Goal: Information Seeking & Learning: Check status

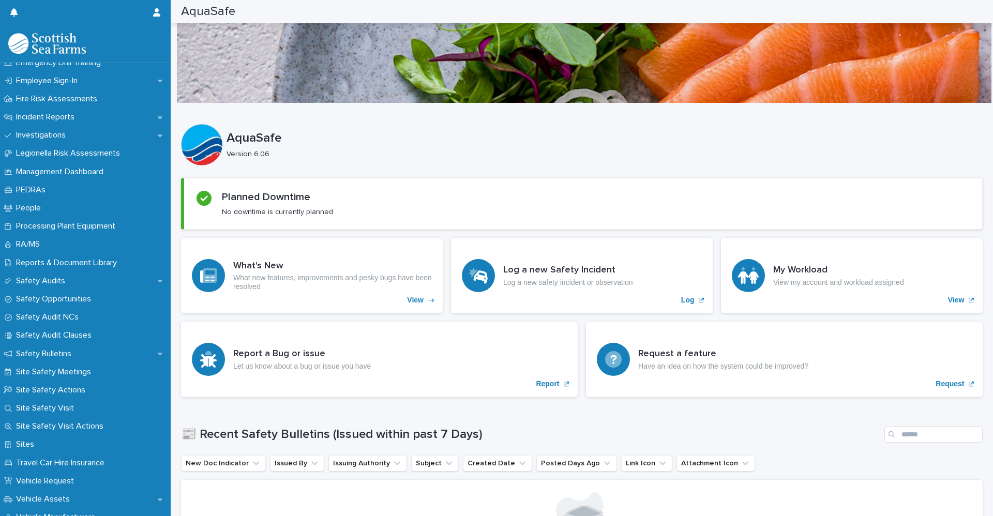
scroll to position [374, 0]
click at [64, 213] on div "People" at bounding box center [85, 207] width 171 height 18
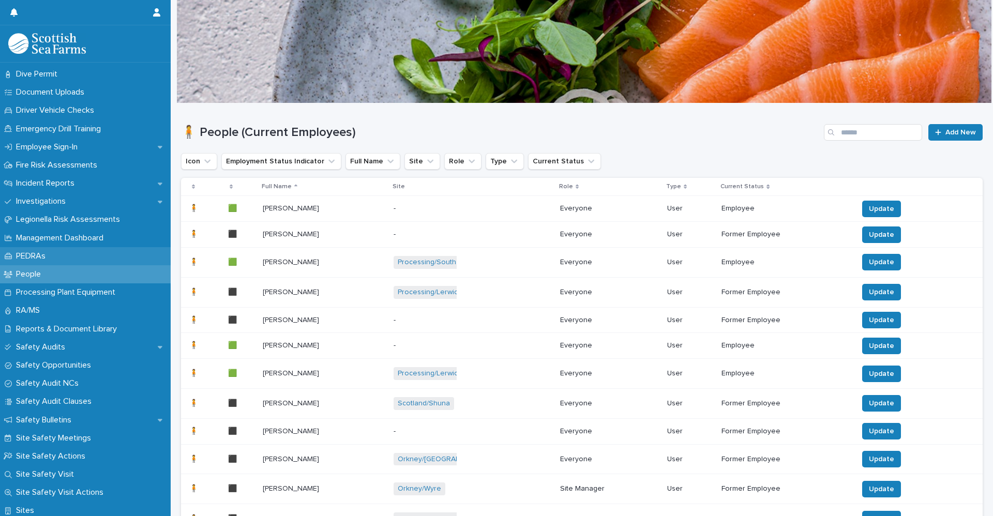
scroll to position [310, 0]
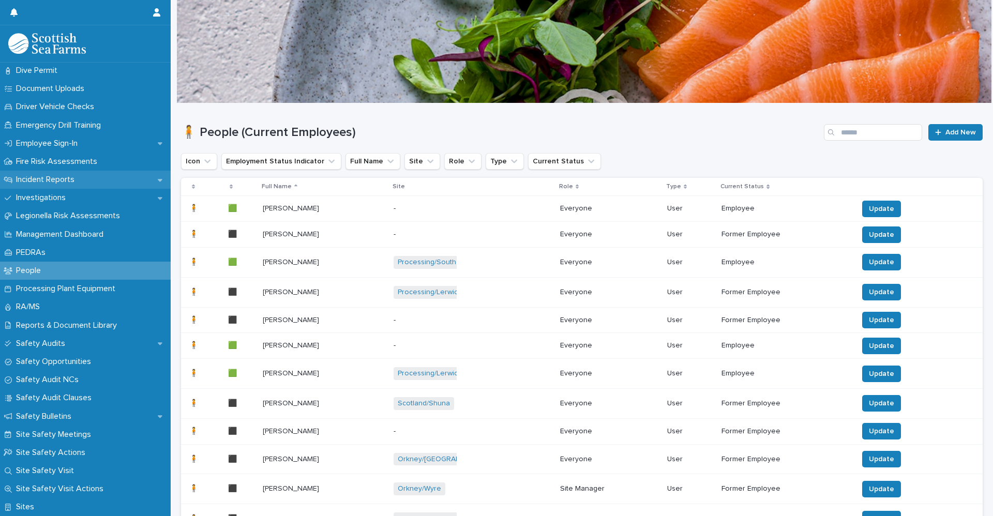
click at [83, 179] on p "Incident Reports" at bounding box center [47, 180] width 71 height 10
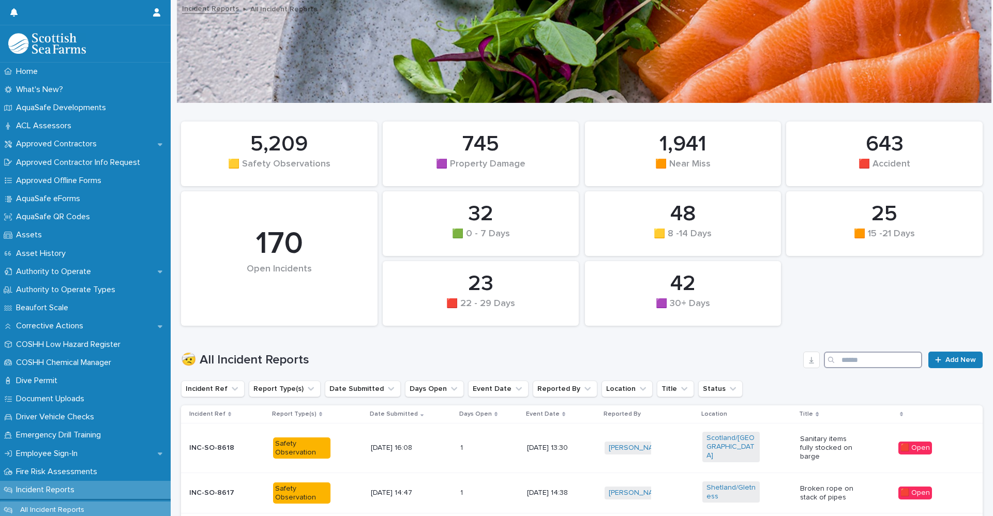
click at [868, 359] on input "Search" at bounding box center [873, 360] width 98 height 17
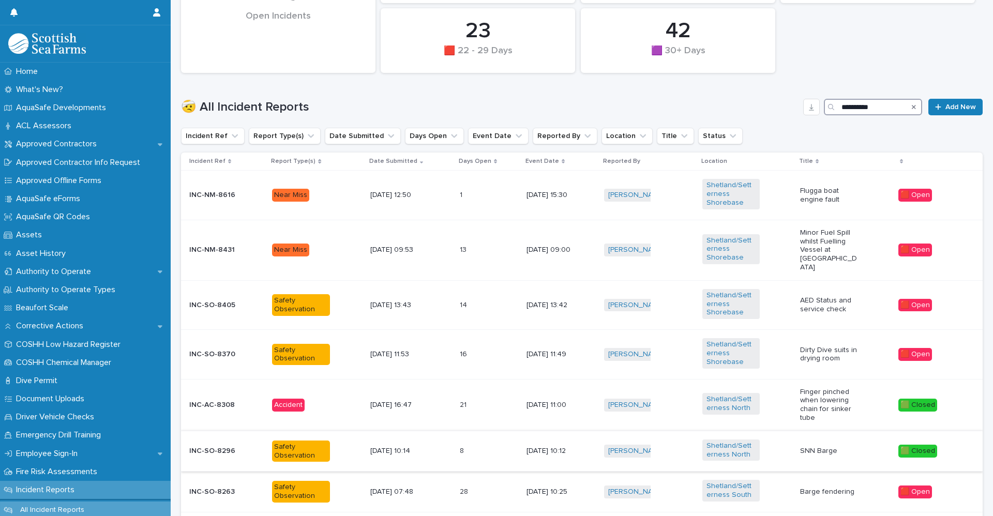
scroll to position [511, 0]
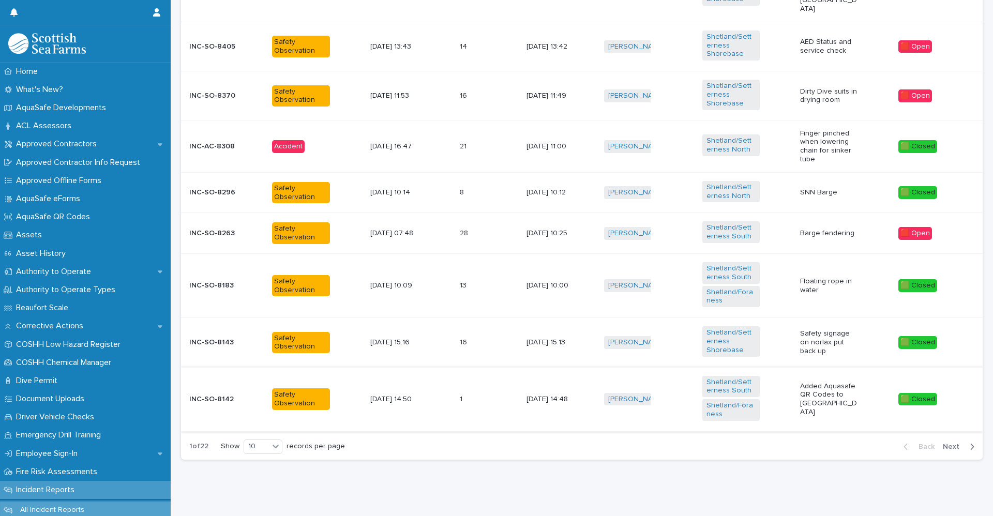
drag, startPoint x: 955, startPoint y: 434, endPoint x: 576, endPoint y: 398, distance: 380.8
click at [956, 443] on span "Next" at bounding box center [954, 446] width 23 height 7
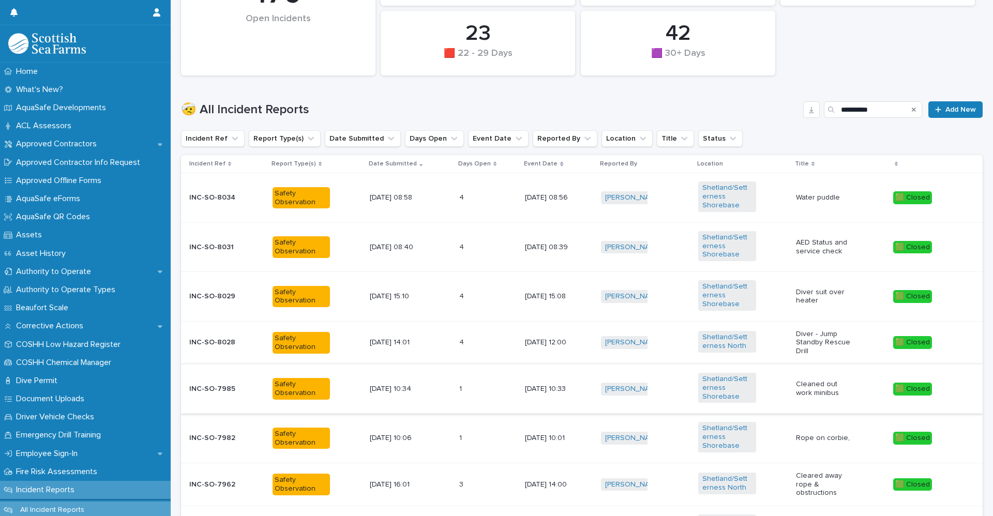
scroll to position [104, 0]
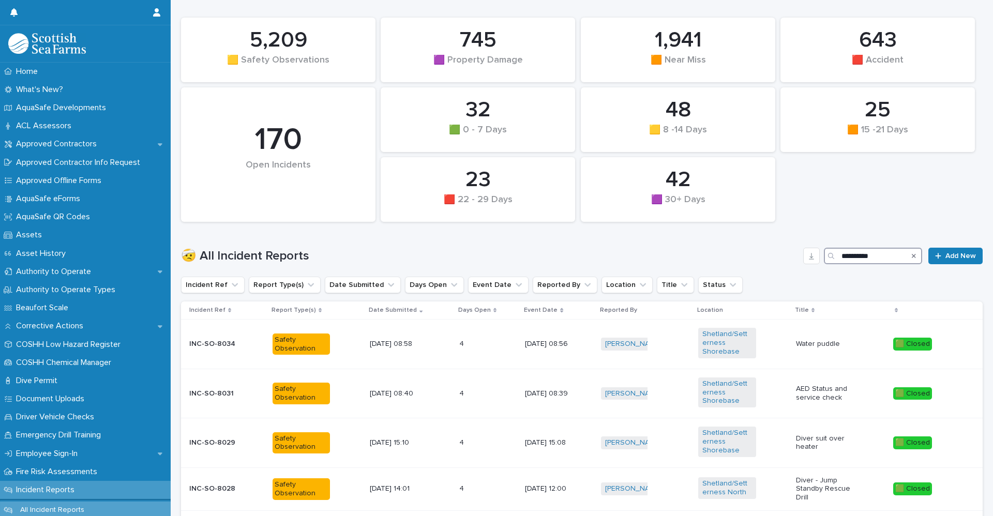
click at [893, 259] on input "**********" at bounding box center [873, 256] width 98 height 17
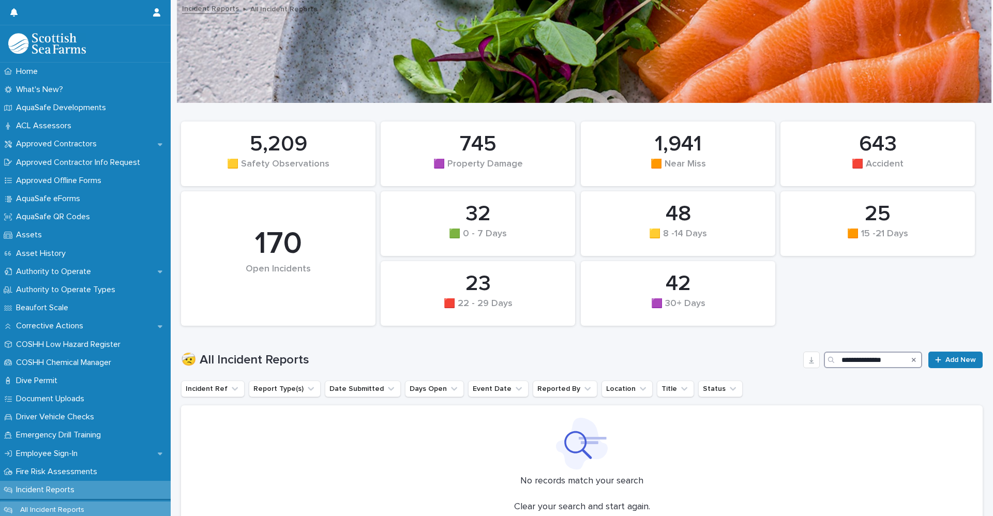
scroll to position [103, 0]
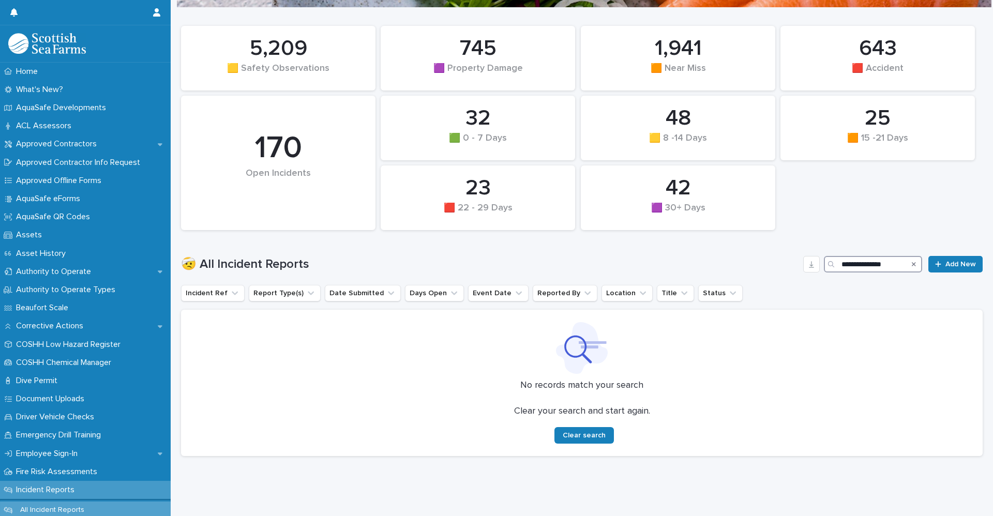
type input "**********"
click at [912, 262] on icon "Search" at bounding box center [914, 264] width 4 height 4
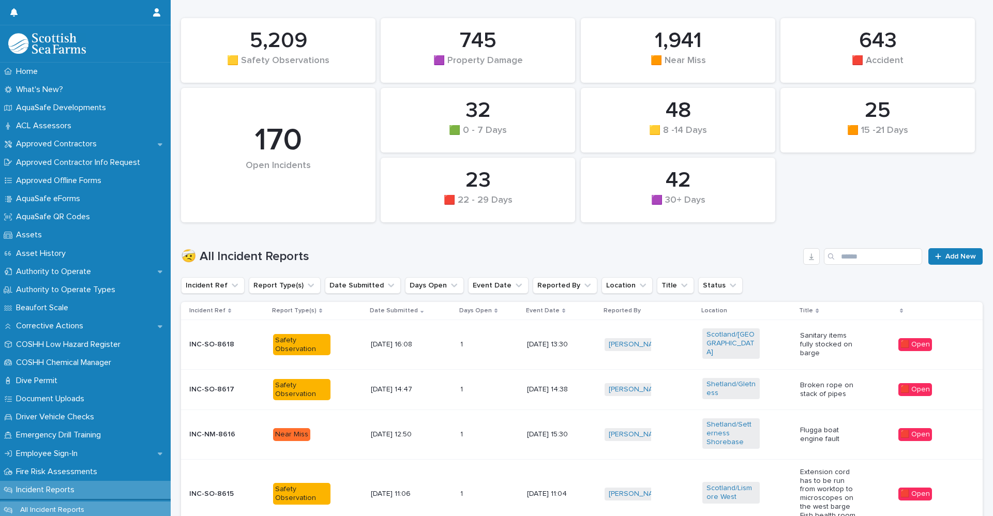
click at [433, 243] on div "🤕 All Incident Reports Add New" at bounding box center [582, 253] width 802 height 50
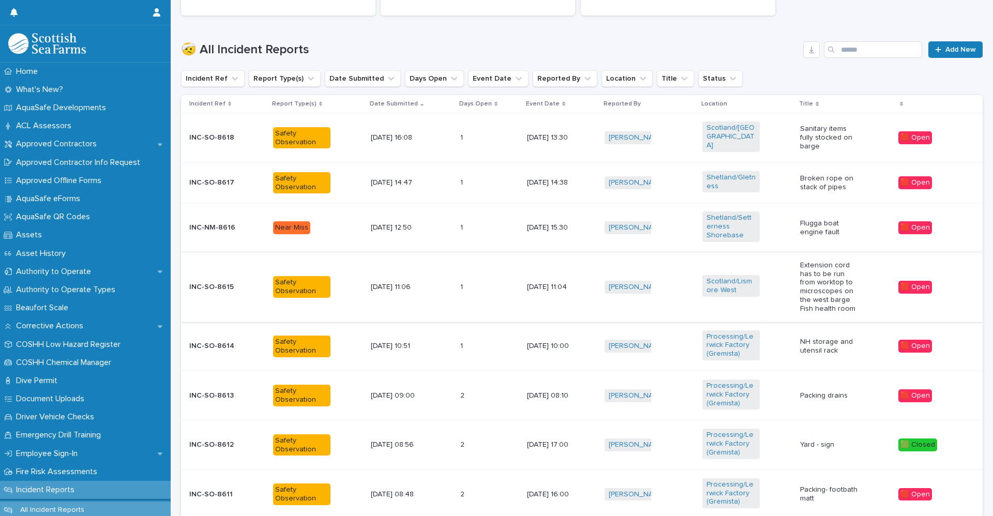
scroll to position [259, 0]
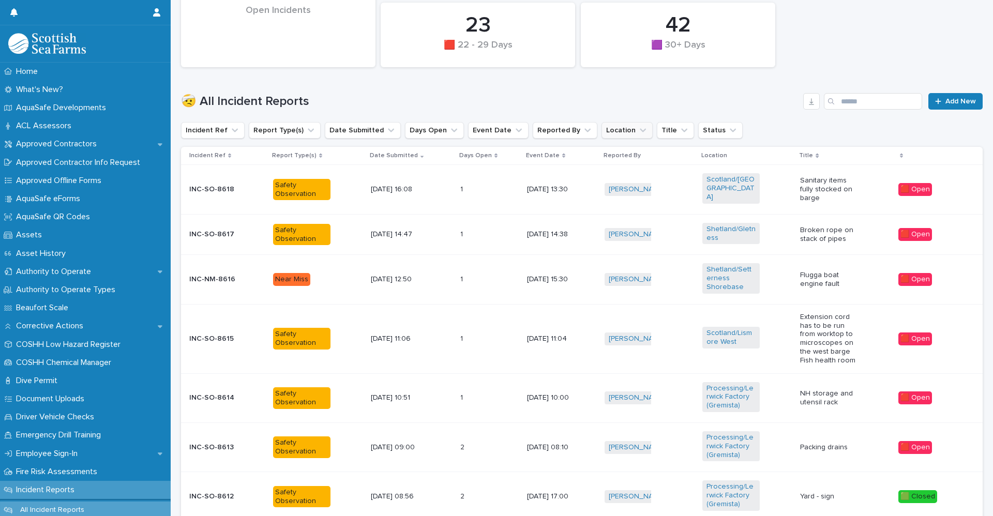
click at [638, 134] on icon "Location" at bounding box center [643, 130] width 10 height 10
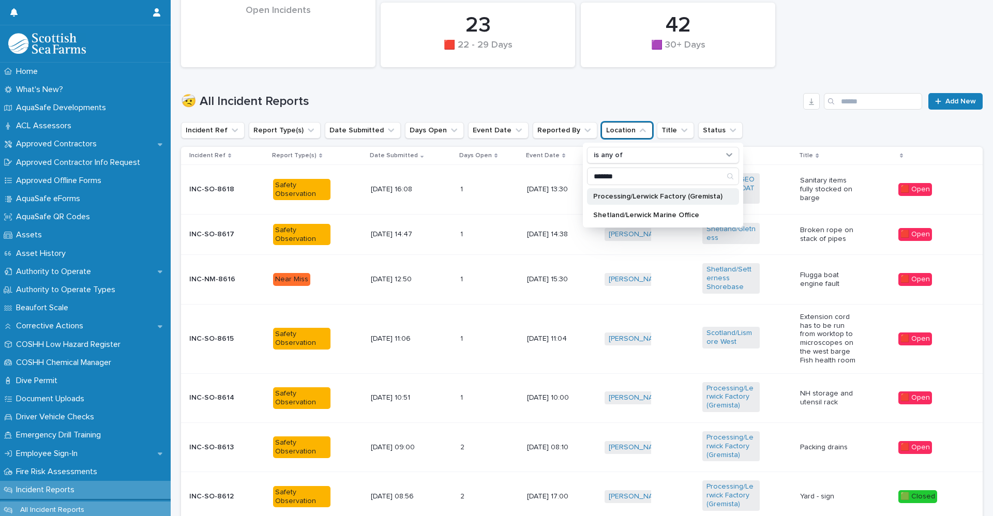
type input "*******"
click at [653, 194] on p "Processing/Lerwick Factory (Gremista)" at bounding box center [657, 196] width 129 height 7
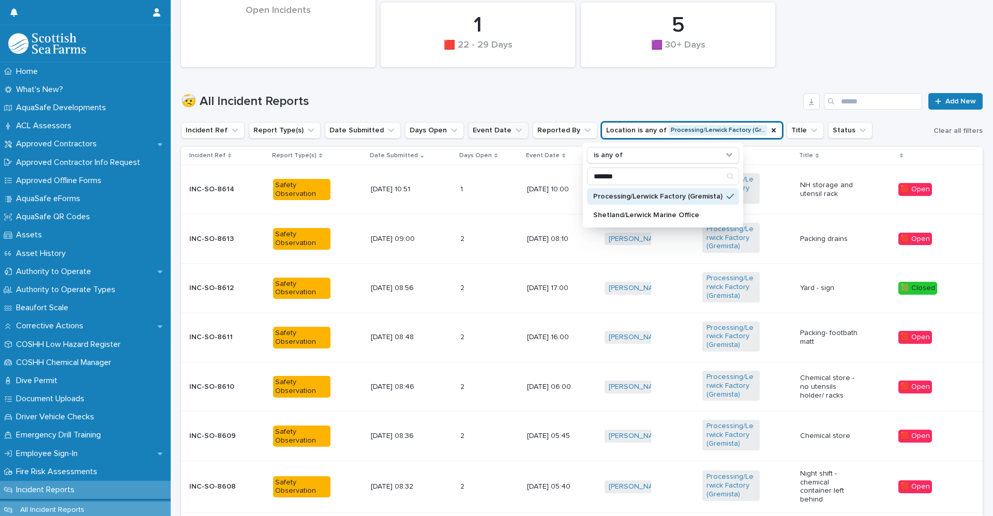
click at [513, 132] on icon "Event Date" at bounding box center [518, 130] width 10 height 10
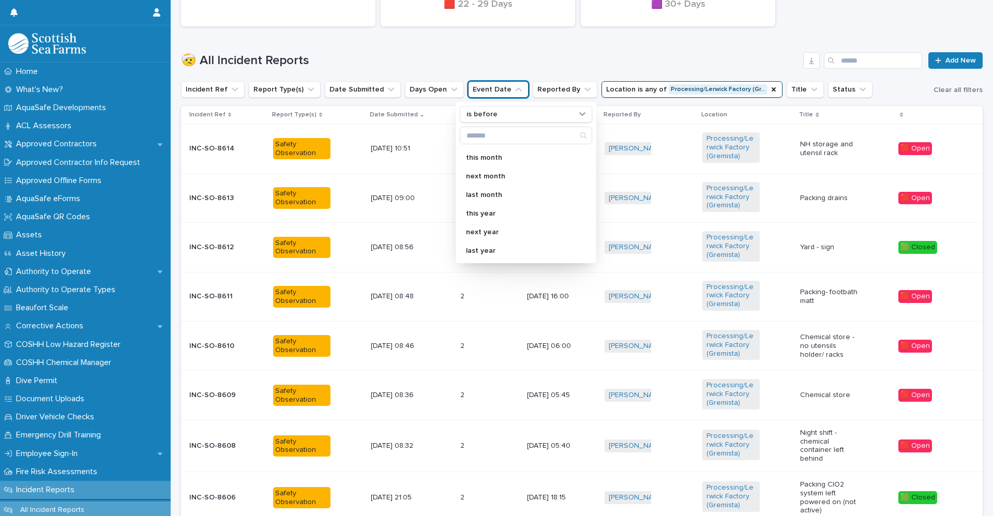
scroll to position [310, 0]
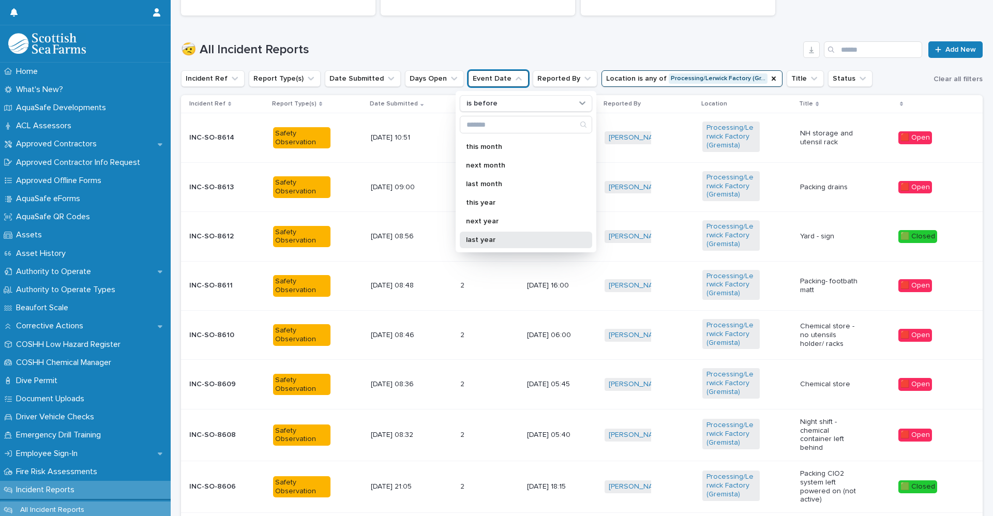
click at [515, 239] on p "last year" at bounding box center [521, 239] width 110 height 7
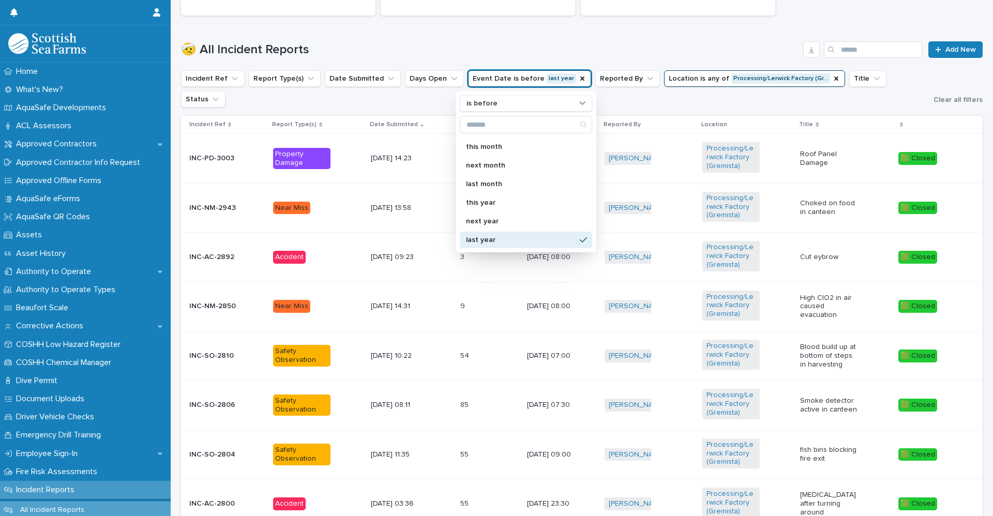
click at [516, 234] on div "last year" at bounding box center [526, 240] width 132 height 17
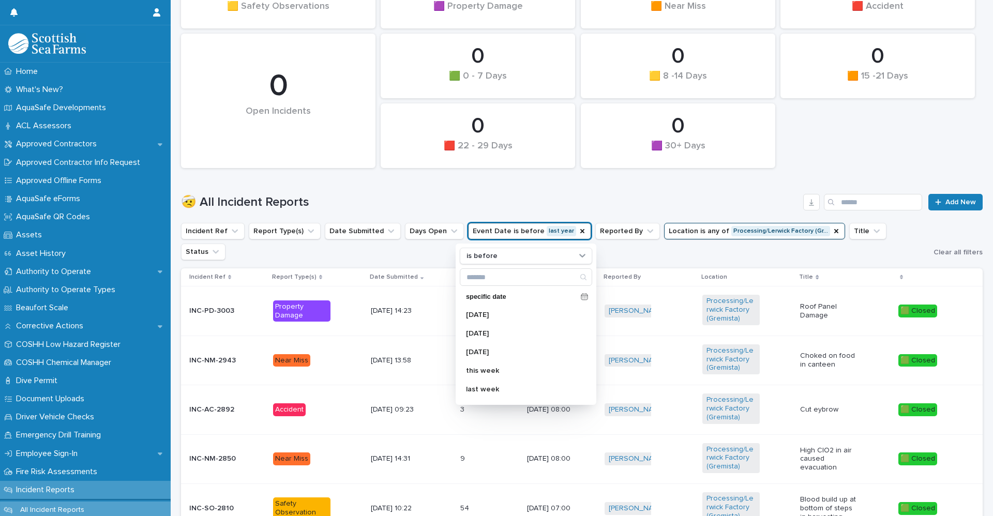
scroll to position [52, 0]
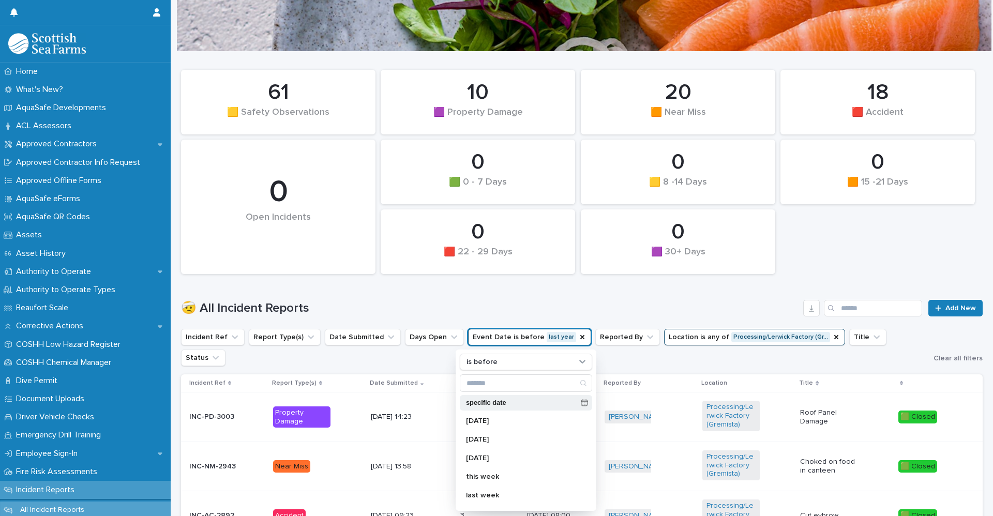
click at [499, 403] on p "specific date" at bounding box center [521, 403] width 111 height 7
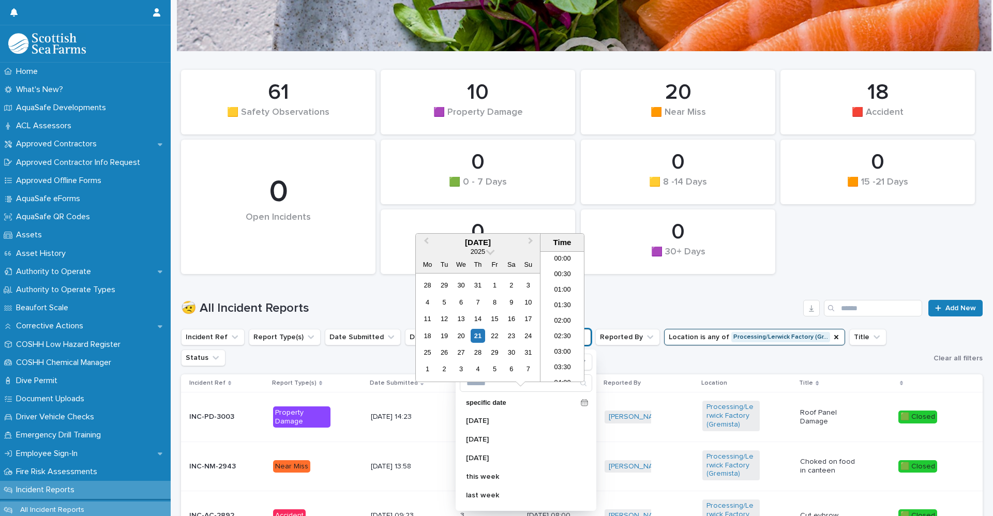
scroll to position [269, 0]
click at [489, 255] on div "2025" at bounding box center [478, 251] width 124 height 9
click at [488, 252] on span at bounding box center [490, 251] width 9 height 9
click at [478, 344] on div "2023" at bounding box center [477, 344] width 61 height 10
click at [489, 255] on div "2023" at bounding box center [478, 251] width 124 height 9
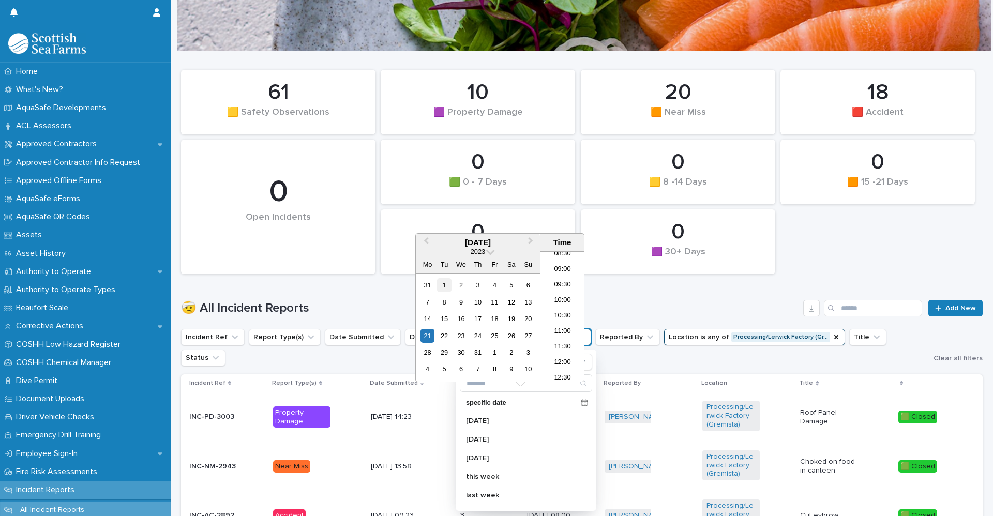
click at [444, 284] on div "1" at bounding box center [444, 285] width 14 height 14
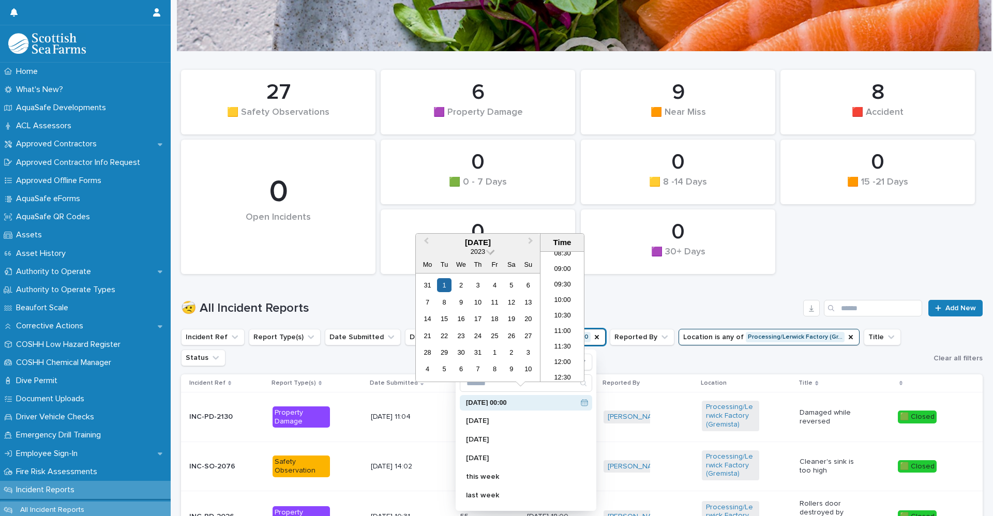
click at [491, 251] on span at bounding box center [490, 251] width 9 height 9
click at [480, 303] on div "2025" at bounding box center [477, 302] width 61 height 10
click at [489, 249] on span at bounding box center [490, 251] width 9 height 9
click at [477, 333] on div "2024" at bounding box center [477, 333] width 61 height 10
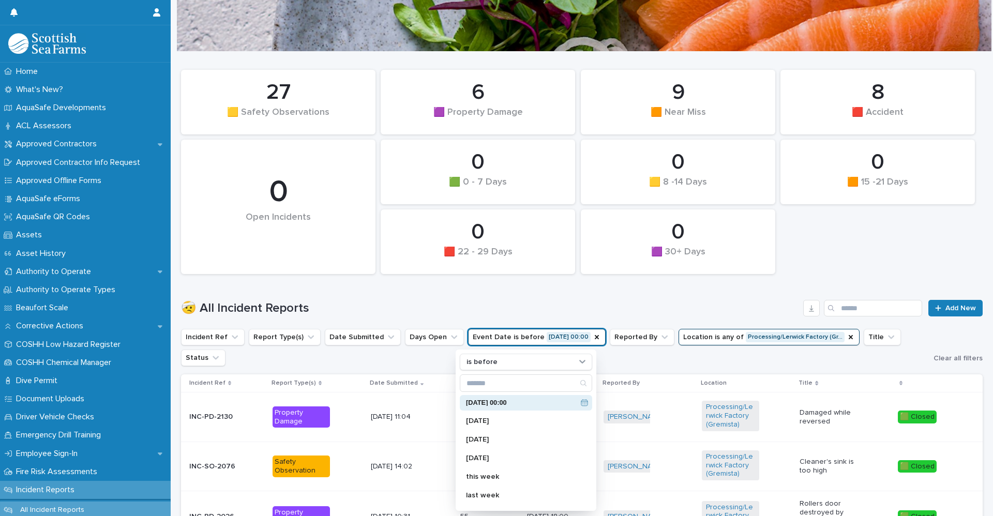
click at [345, 304] on h1 "🤕 All Incident Reports" at bounding box center [490, 308] width 618 height 15
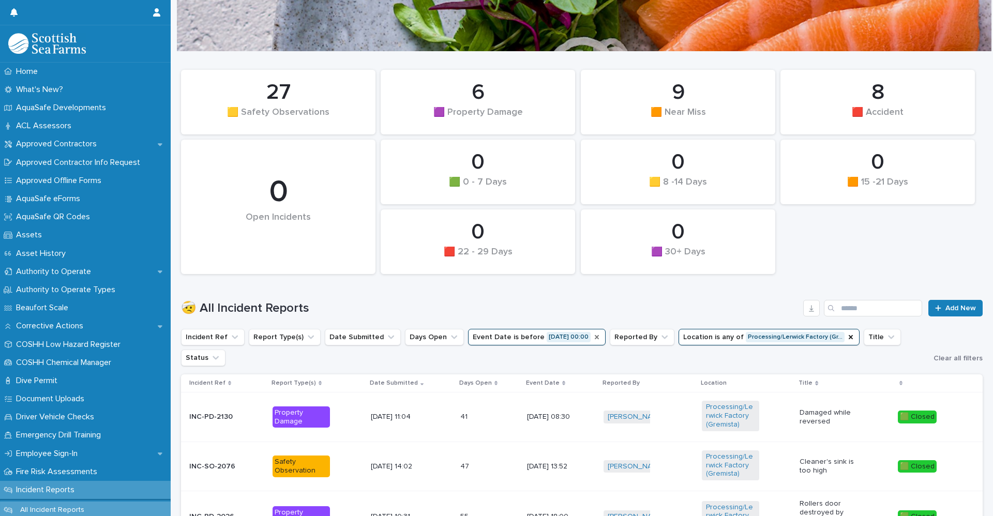
click at [595, 338] on icon "Event Date" at bounding box center [597, 337] width 4 height 4
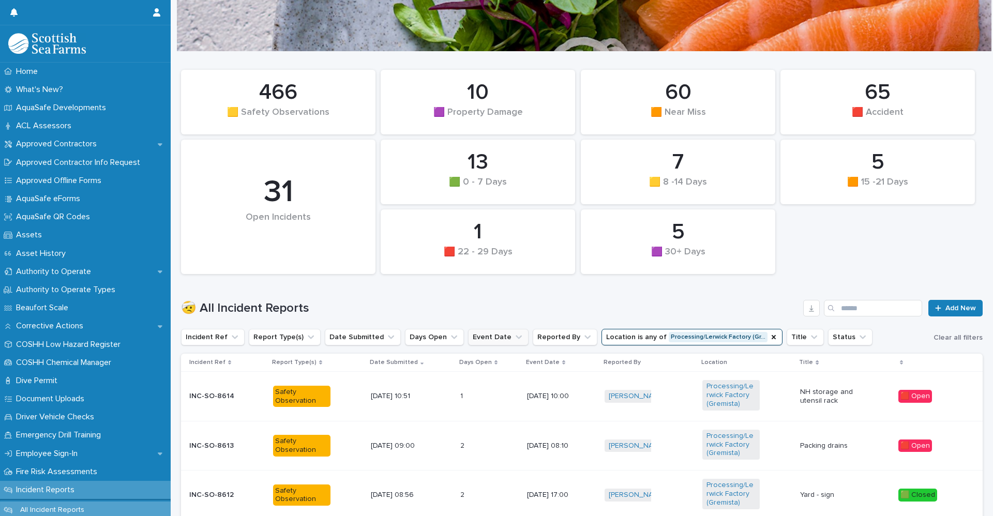
click at [516, 337] on icon "Event Date" at bounding box center [519, 338] width 6 height 4
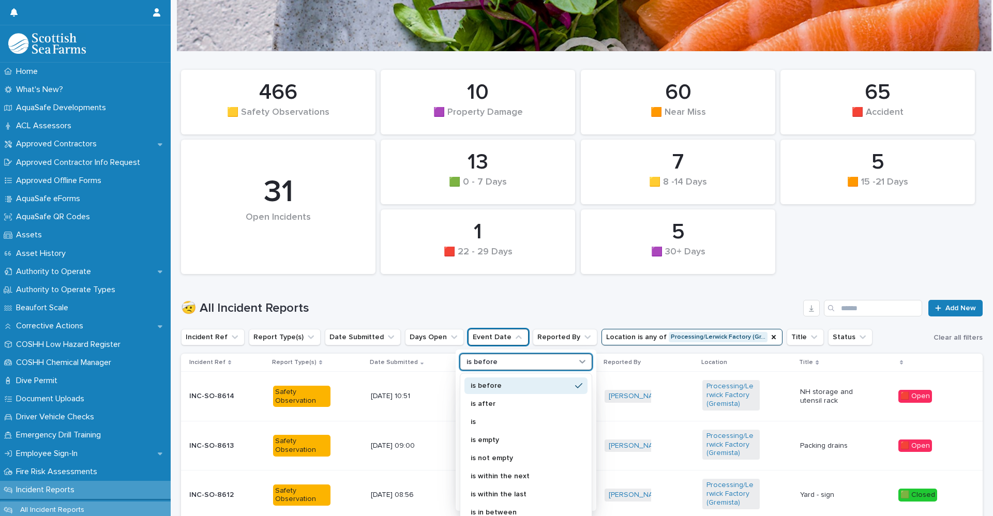
click at [507, 363] on div "is before" at bounding box center [519, 362] width 114 height 11
click at [474, 511] on p "is in between" at bounding box center [521, 510] width 100 height 7
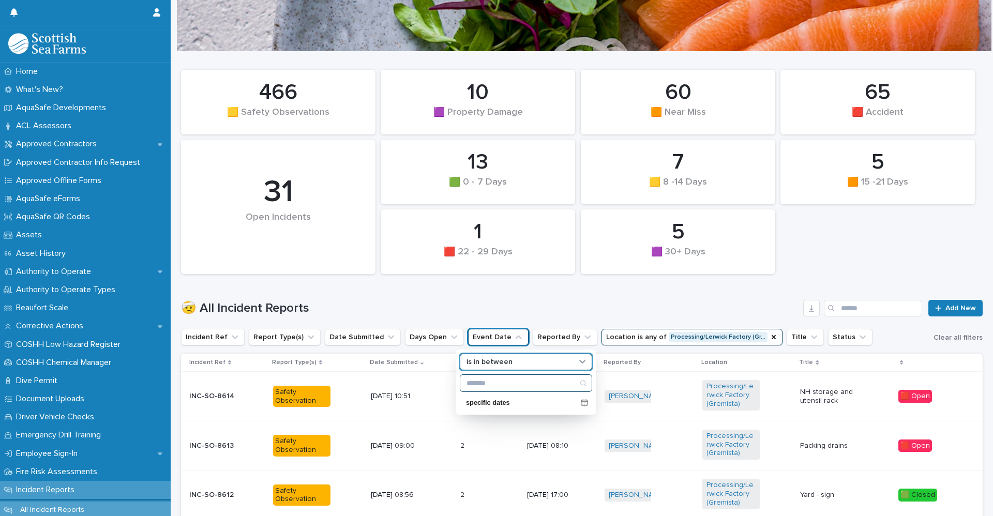
click at [500, 387] on input "Search" at bounding box center [525, 383] width 131 height 17
click at [501, 401] on p "specific dates" at bounding box center [521, 403] width 111 height 7
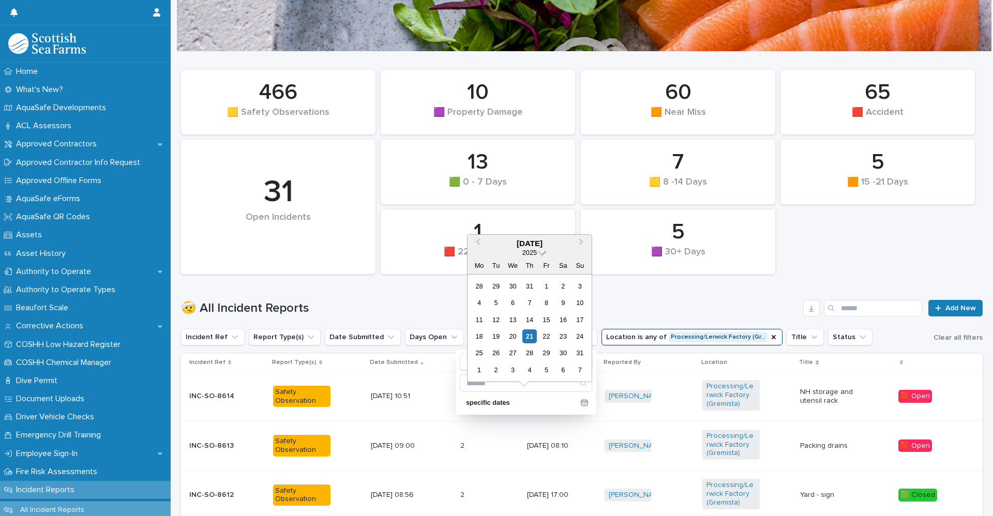
click at [541, 252] on span at bounding box center [542, 251] width 9 height 9
click at [534, 343] on div "2023" at bounding box center [529, 345] width 61 height 10
click at [479, 335] on div "21" at bounding box center [479, 336] width 14 height 14
click at [541, 254] on span at bounding box center [542, 251] width 9 height 9
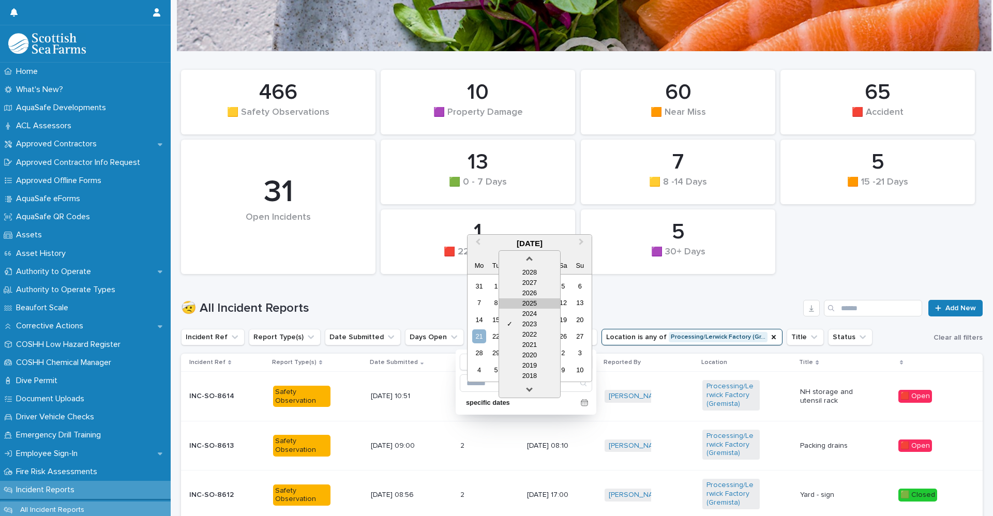
click at [531, 303] on div "2025" at bounding box center [529, 303] width 61 height 10
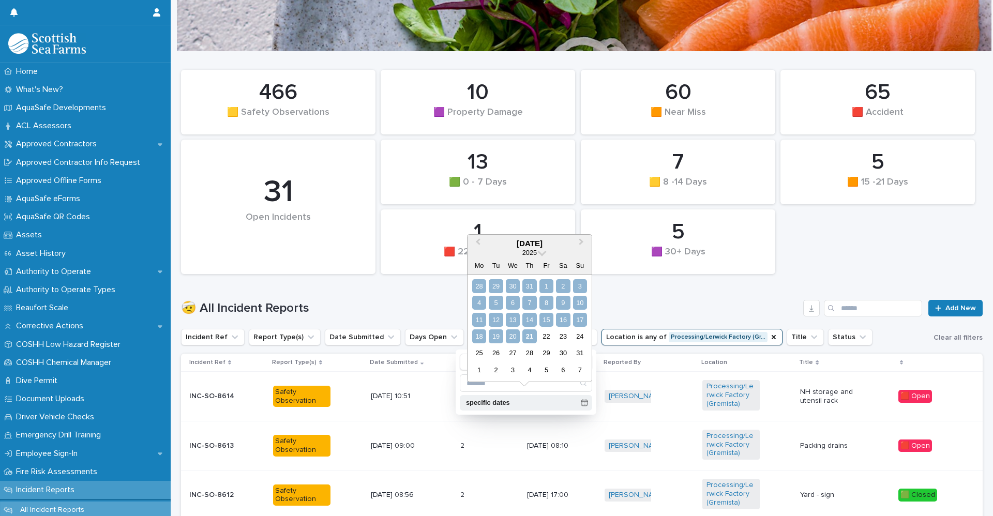
click at [587, 403] on icon at bounding box center [584, 403] width 6 height 6
click at [523, 337] on div "21" at bounding box center [529, 336] width 14 height 14
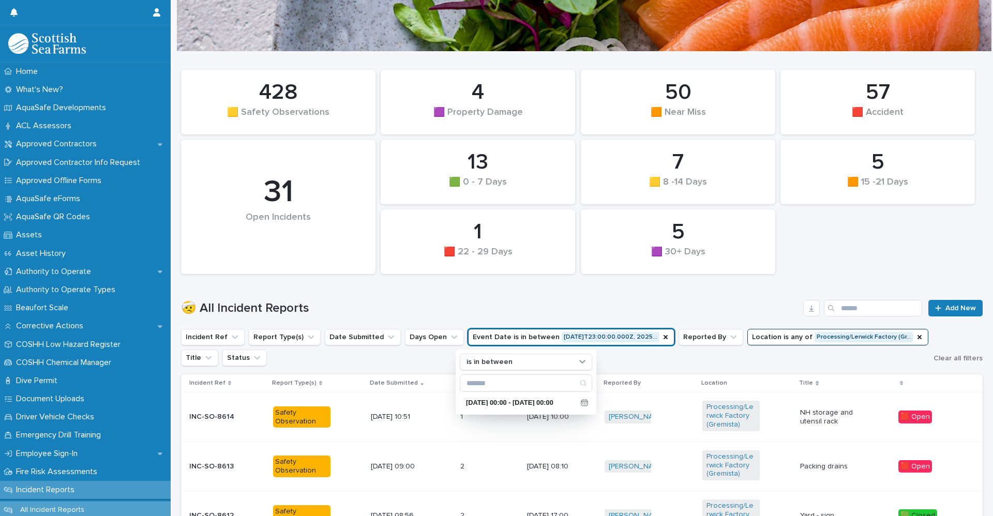
click at [661, 294] on div "🤕 All Incident Reports Add New" at bounding box center [582, 304] width 802 height 50
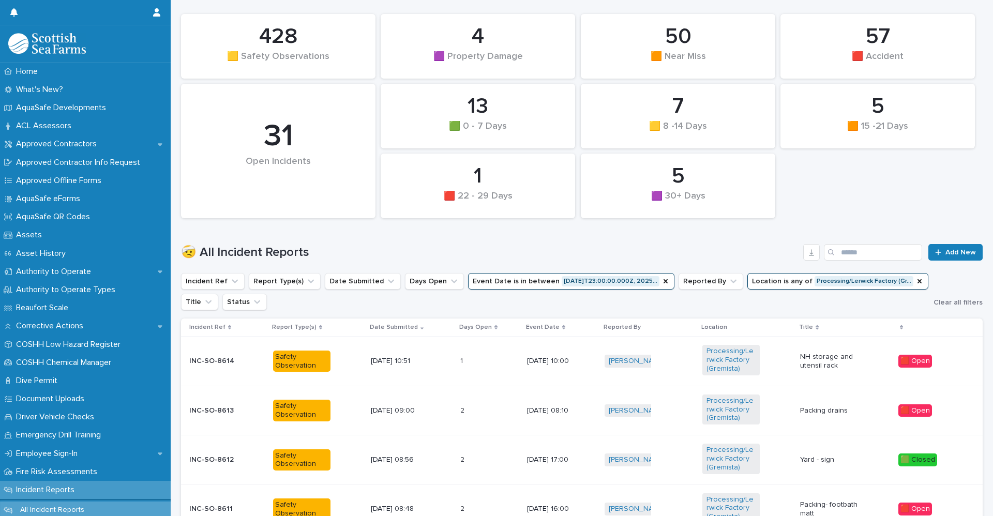
scroll to position [207, 0]
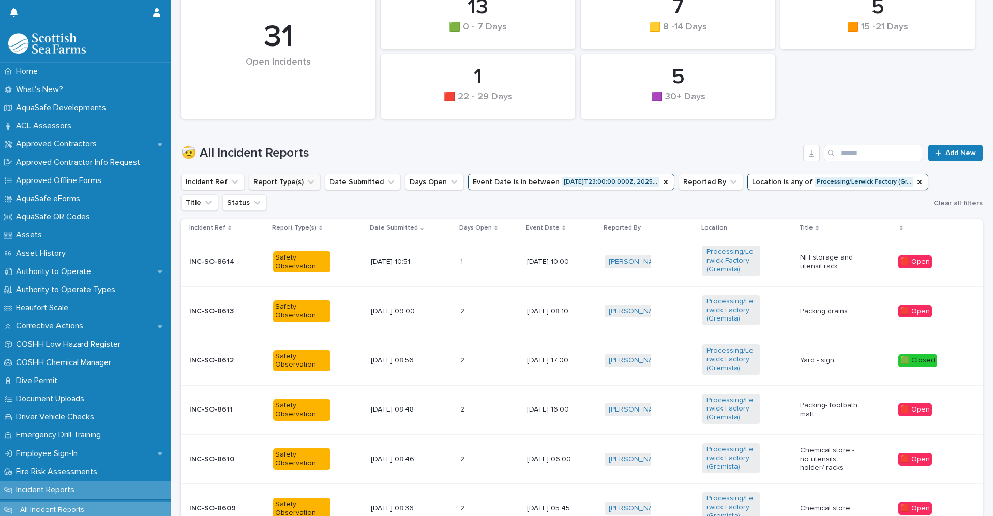
click at [306, 185] on icon "Report Type(s)" at bounding box center [311, 182] width 10 height 10
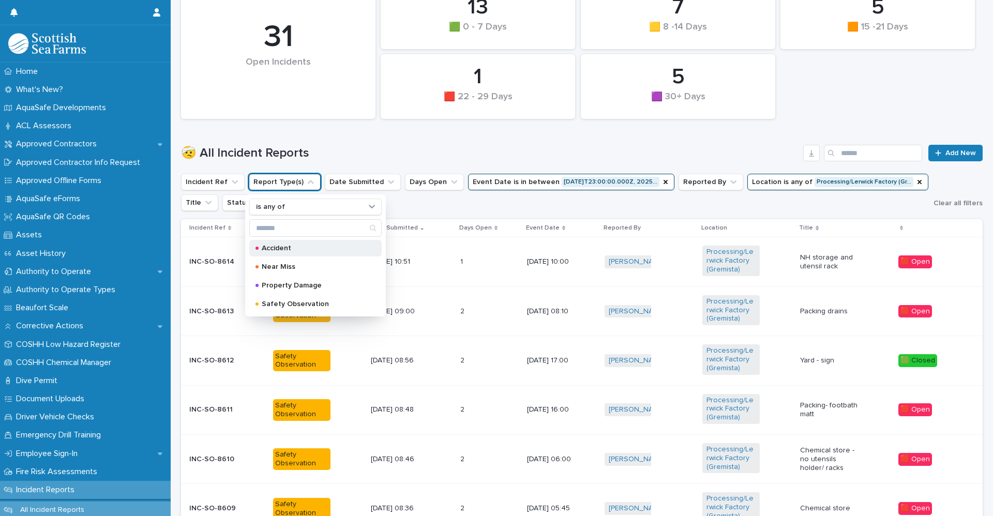
click at [280, 253] on div "Accident" at bounding box center [315, 248] width 132 height 17
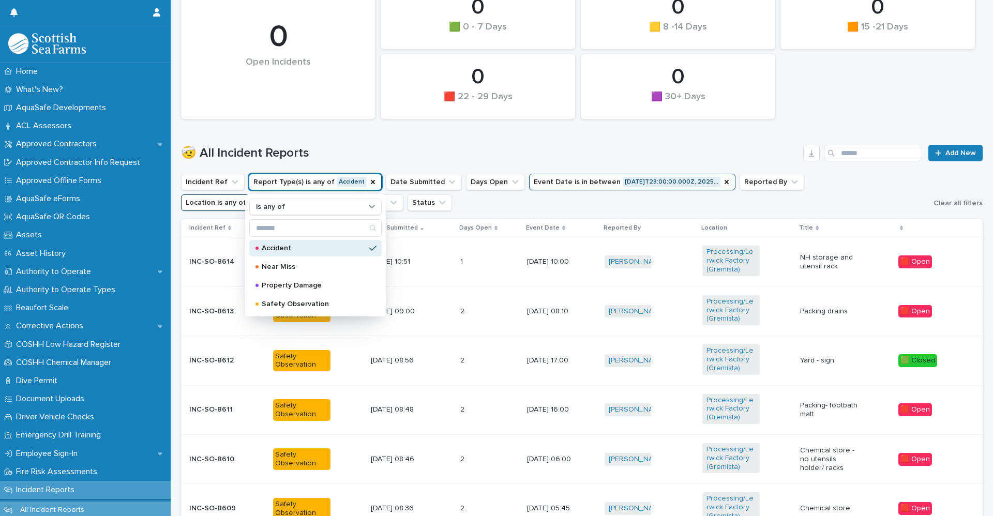
click at [396, 153] on h1 "🤕 All Incident Reports" at bounding box center [490, 153] width 618 height 15
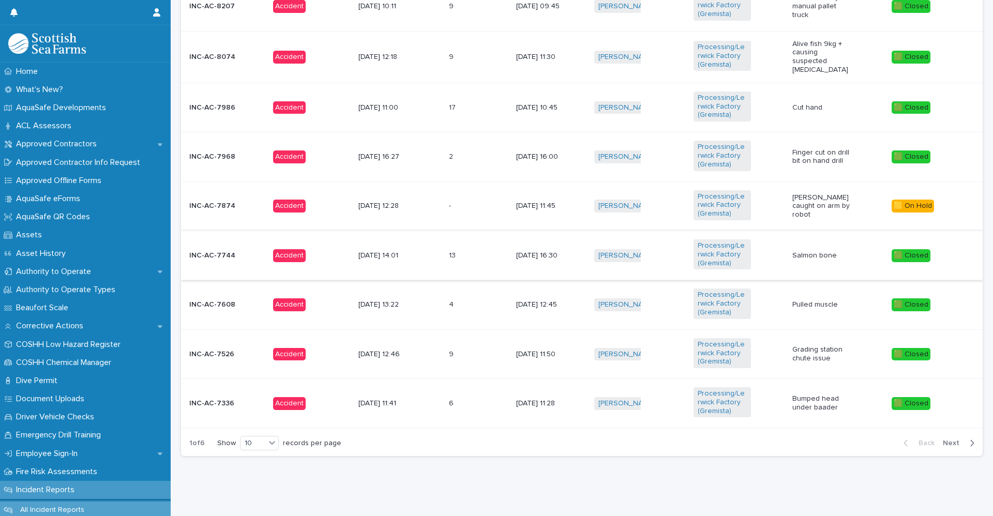
scroll to position [548, 0]
click at [943, 439] on button "Next" at bounding box center [961, 443] width 44 height 9
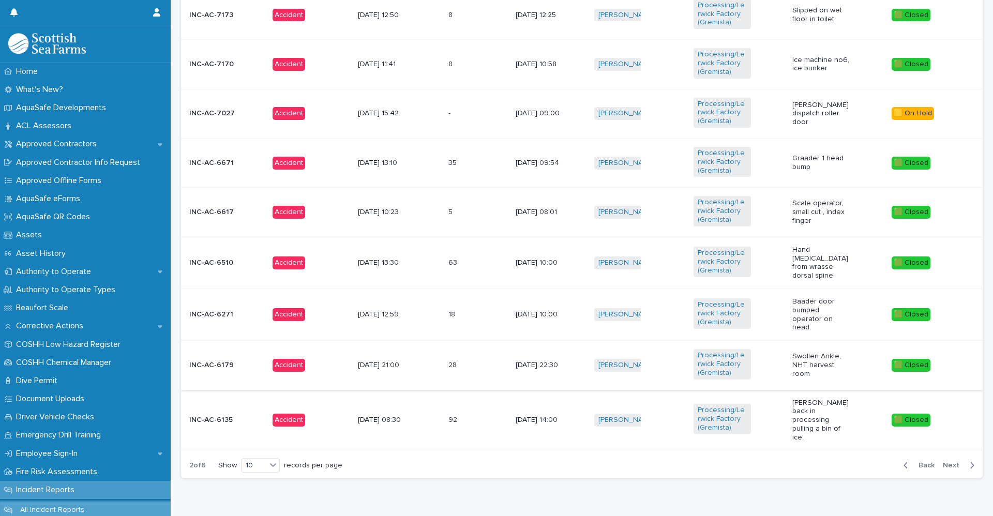
scroll to position [520, 0]
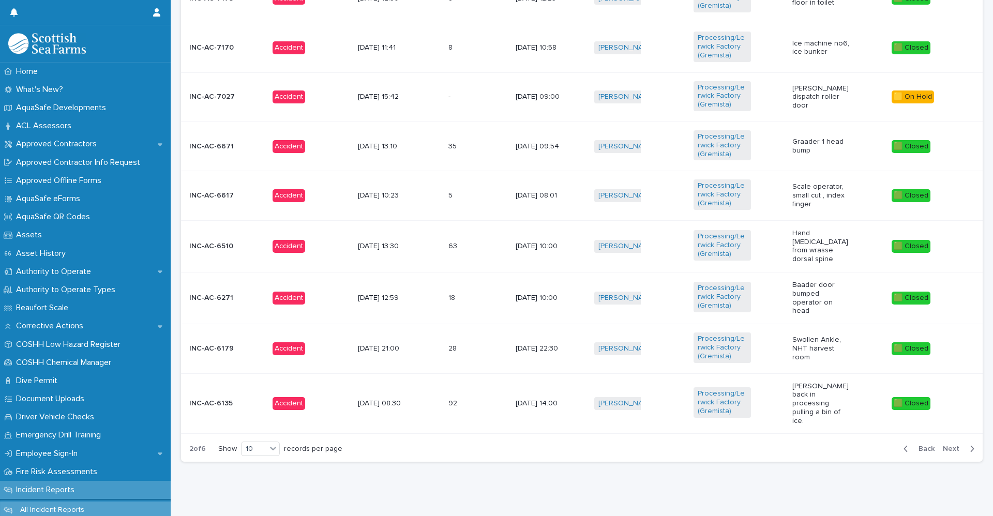
drag, startPoint x: 948, startPoint y: 439, endPoint x: 872, endPoint y: 470, distance: 81.9
click at [948, 444] on button "Next" at bounding box center [961, 448] width 44 height 9
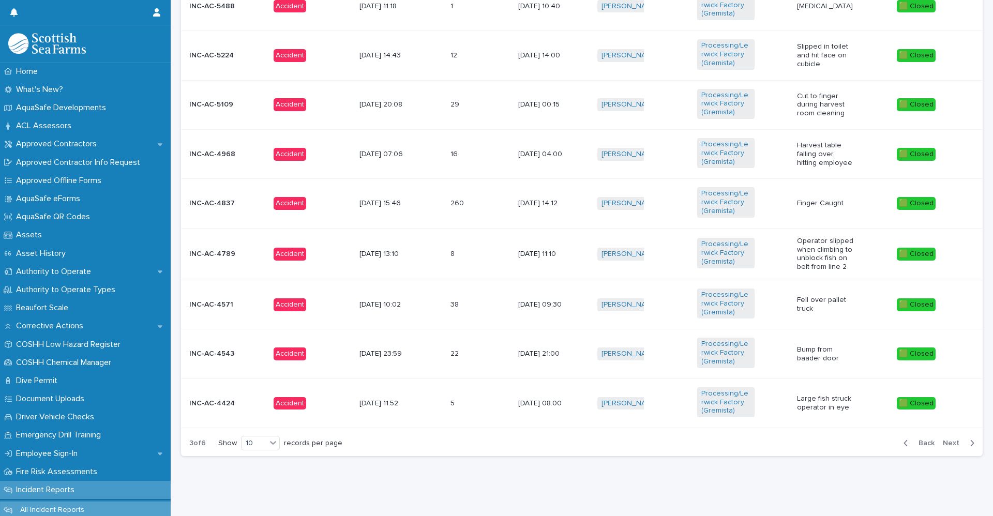
click at [330, 394] on div "Accident" at bounding box center [313, 403] width 78 height 21
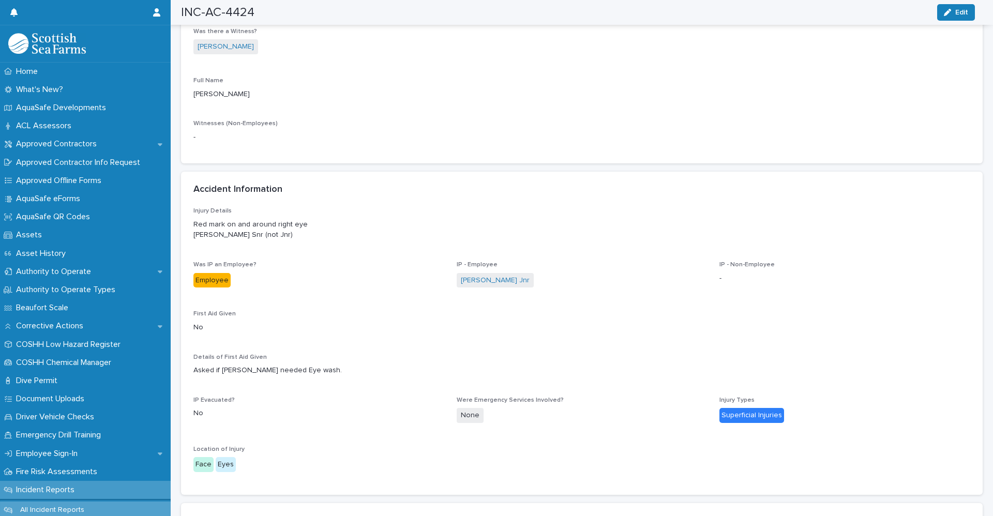
scroll to position [1189, 0]
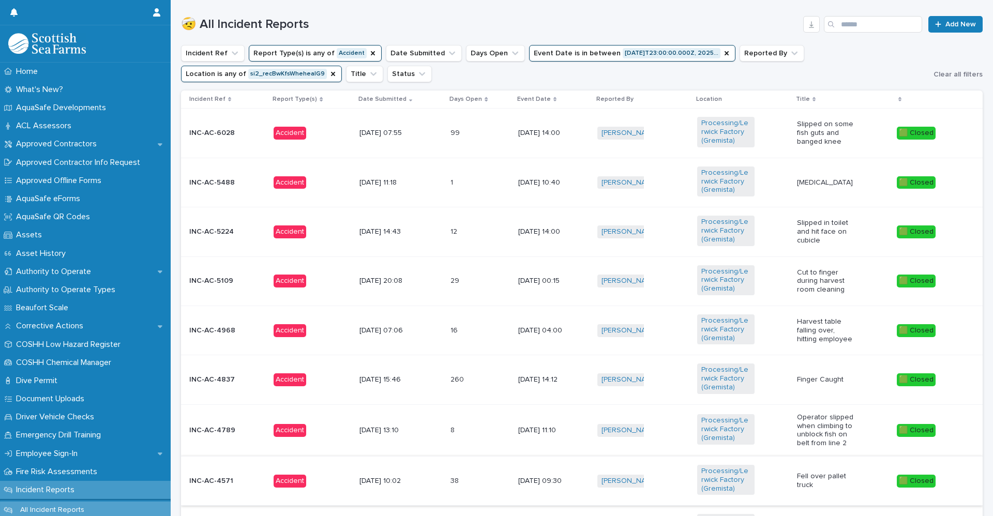
scroll to position [520, 0]
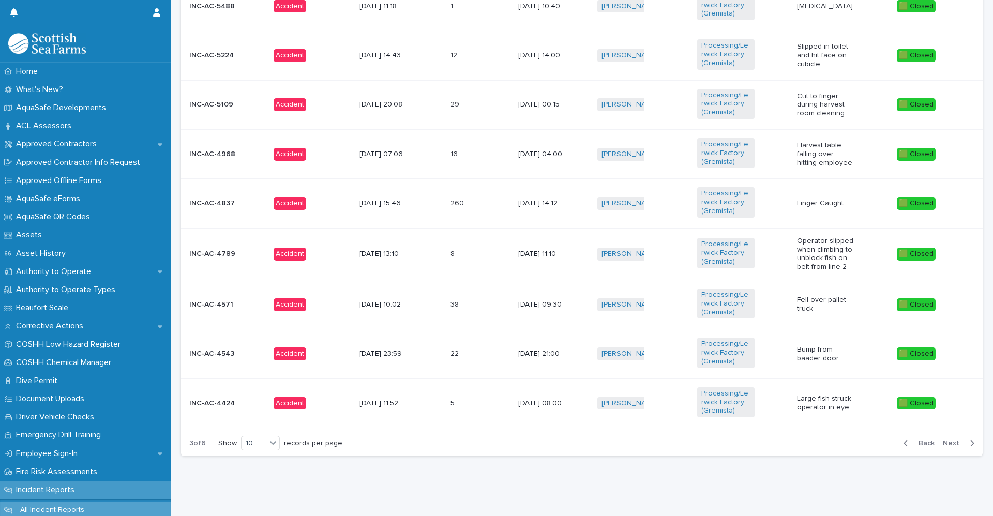
click at [950, 440] on span "Next" at bounding box center [954, 443] width 23 height 7
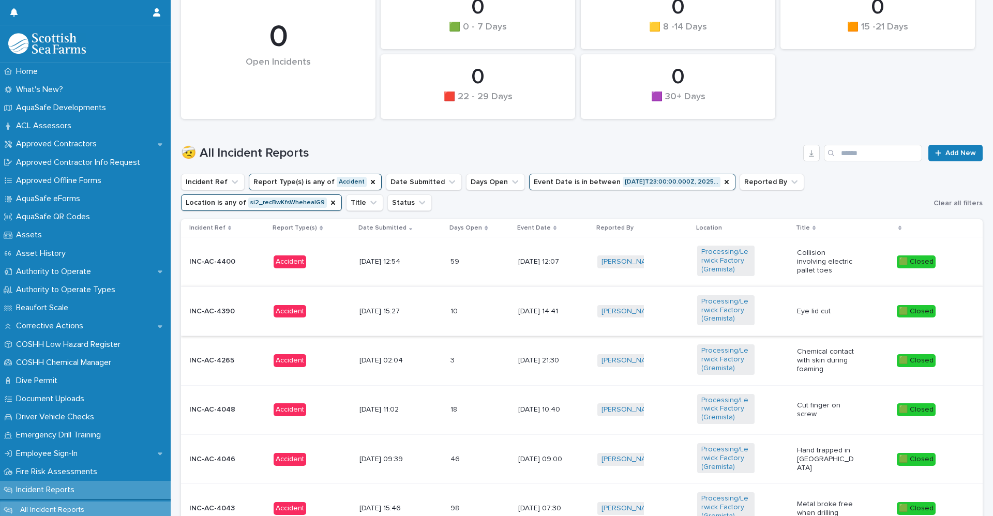
scroll to position [310, 0]
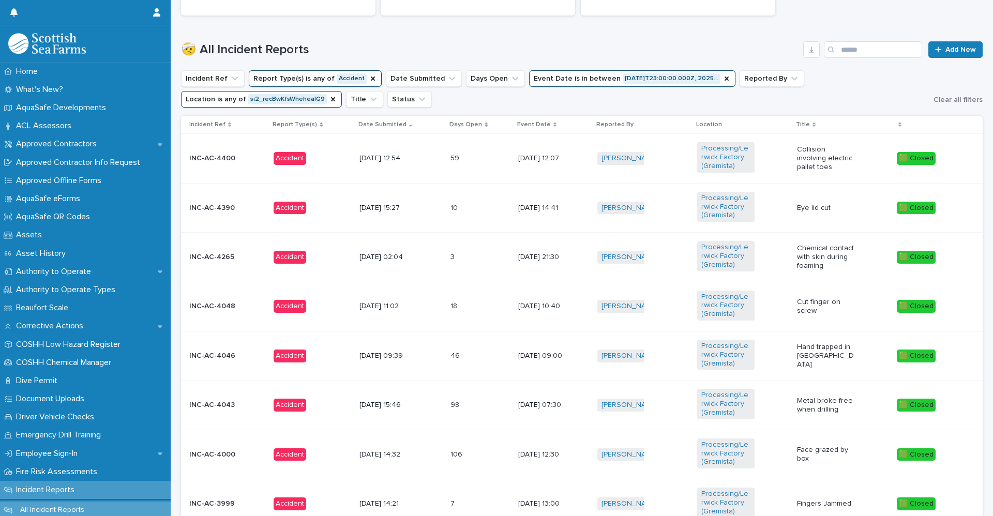
click at [470, 206] on div "10 10" at bounding box center [479, 208] width 59 height 17
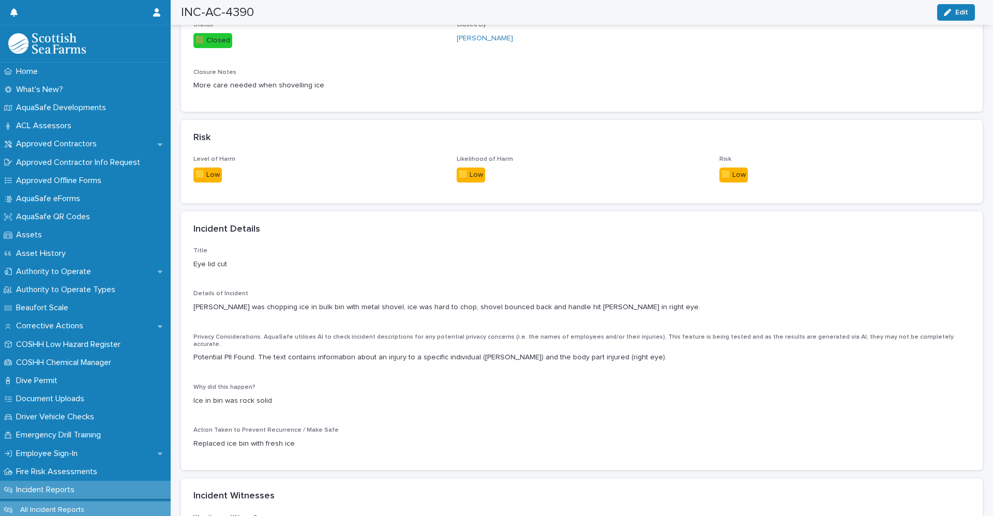
scroll to position [776, 0]
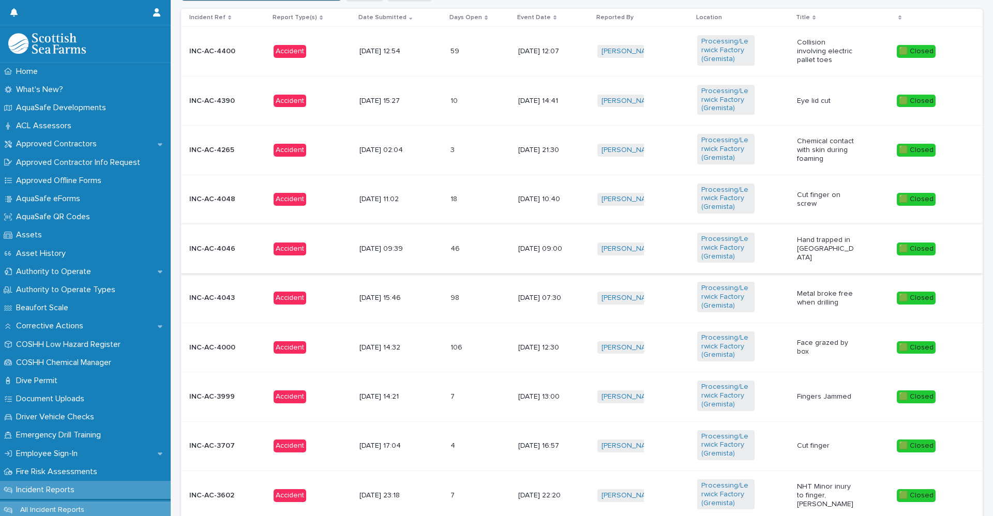
scroll to position [517, 0]
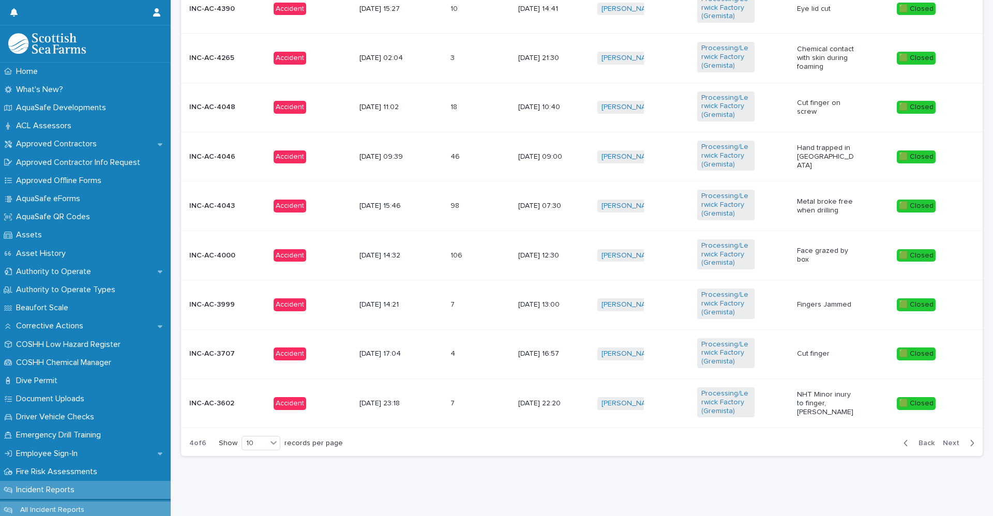
drag, startPoint x: 944, startPoint y: 439, endPoint x: 916, endPoint y: 515, distance: 80.5
click at [945, 440] on span "Next" at bounding box center [954, 443] width 23 height 7
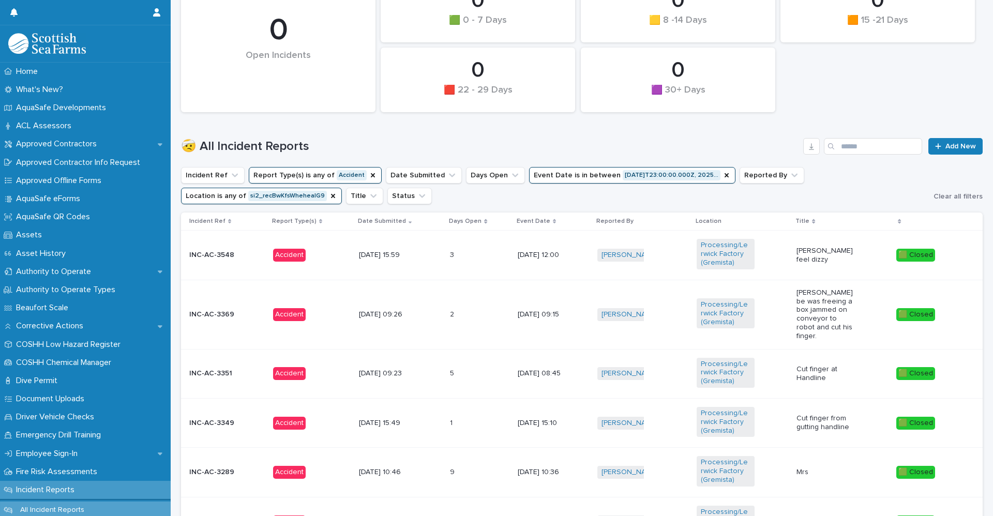
scroll to position [213, 0]
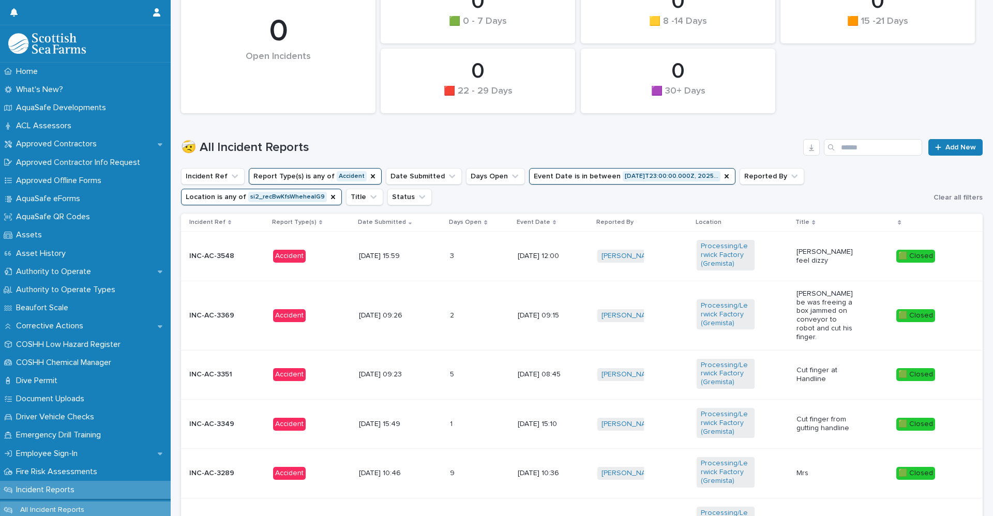
click at [408, 264] on div "[DATE] 15:59" at bounding box center [400, 256] width 83 height 17
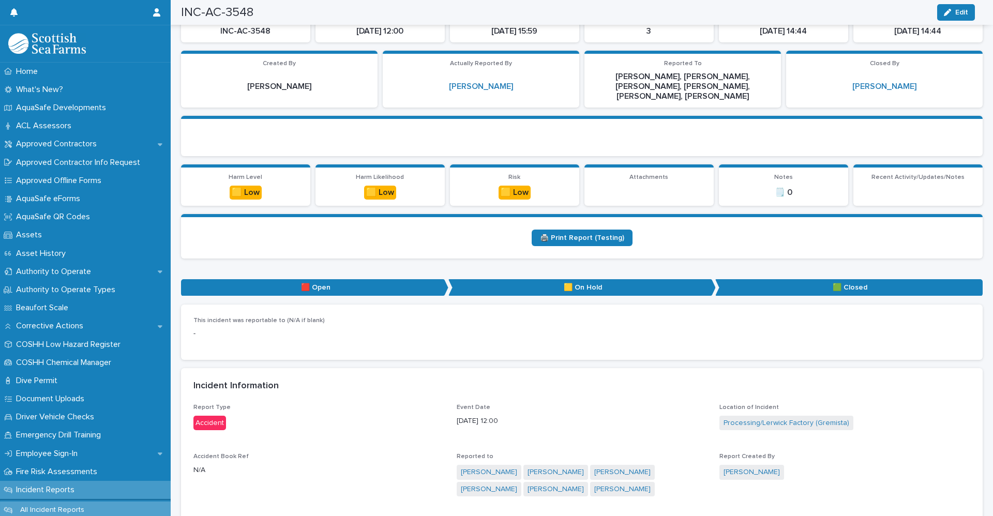
scroll to position [103, 0]
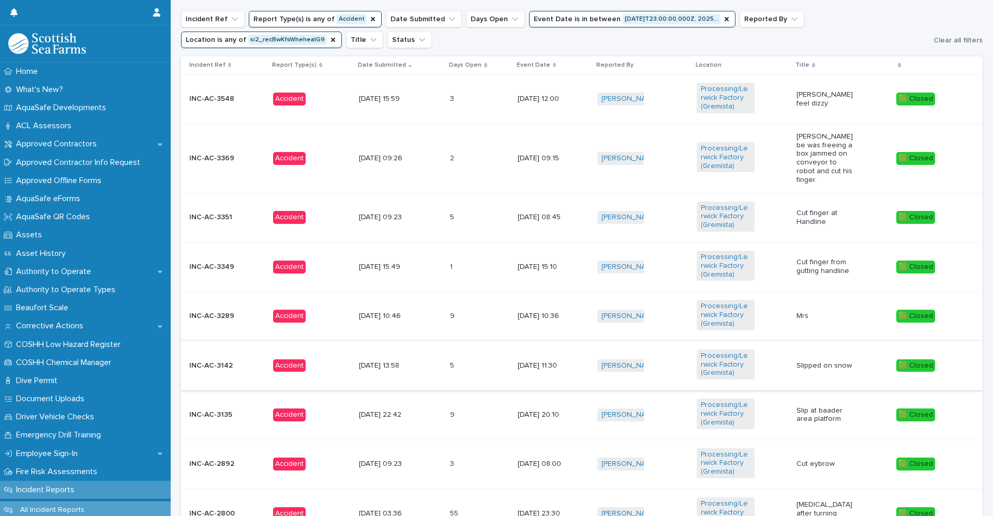
scroll to position [525, 0]
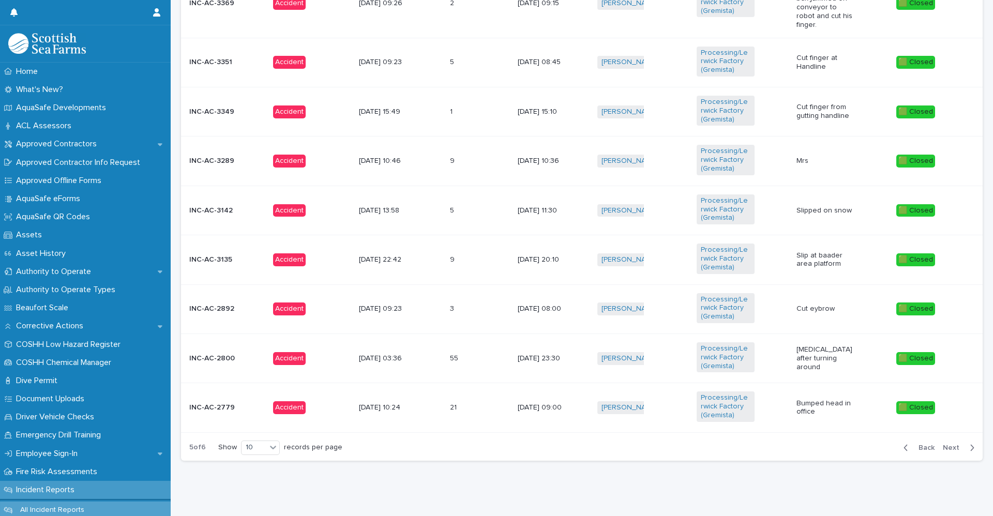
drag, startPoint x: 950, startPoint y: 440, endPoint x: 633, endPoint y: 462, distance: 317.7
click at [950, 444] on span "Next" at bounding box center [954, 447] width 23 height 7
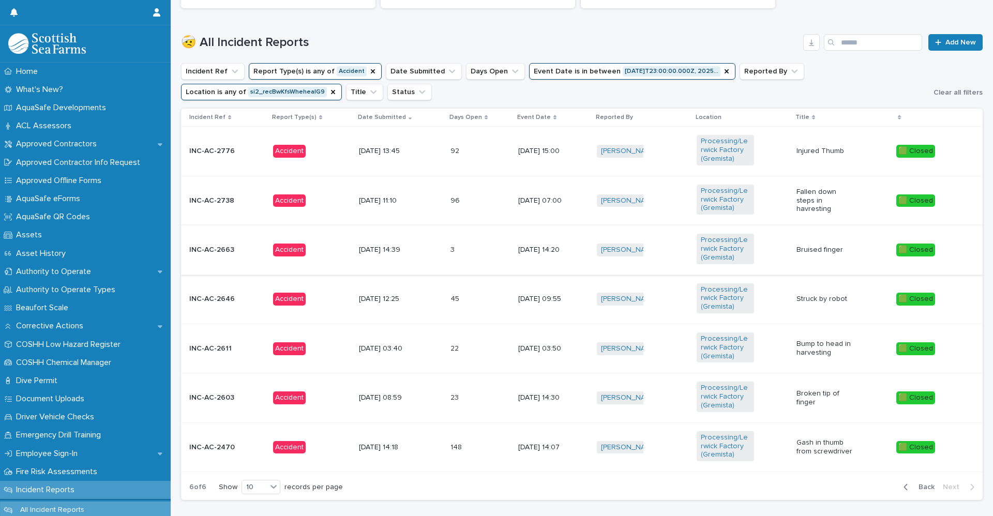
scroll to position [369, 0]
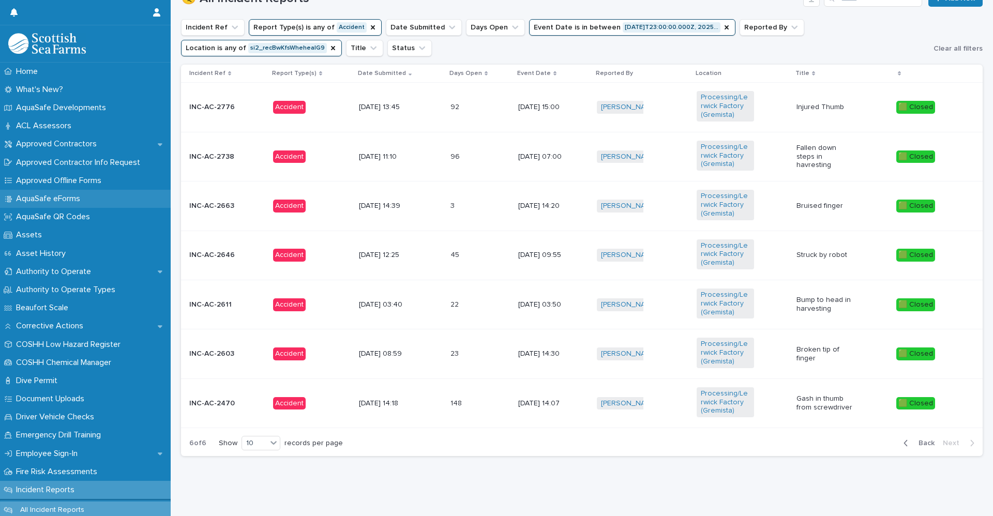
click at [78, 197] on p "AquaSafe eForms" at bounding box center [50, 199] width 77 height 10
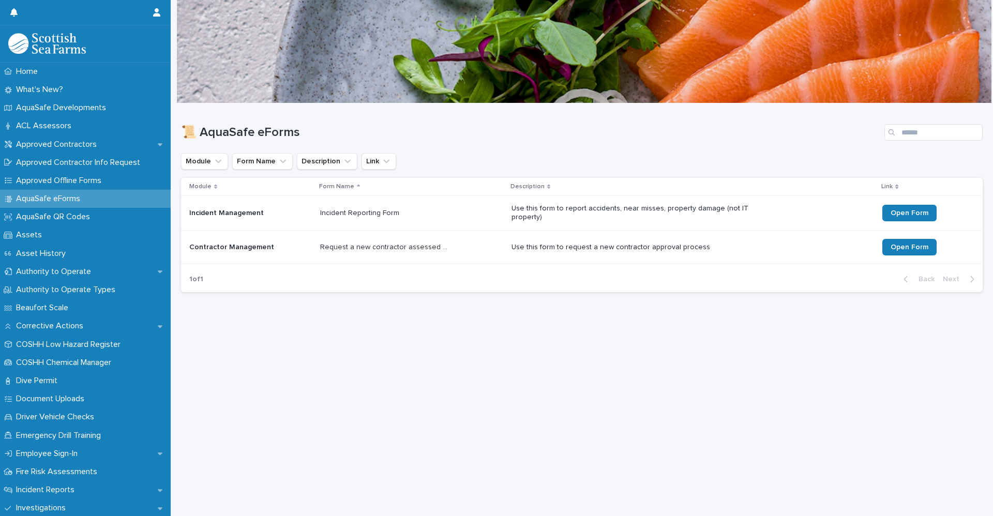
click at [234, 214] on p "Incident Management" at bounding box center [250, 213] width 123 height 9
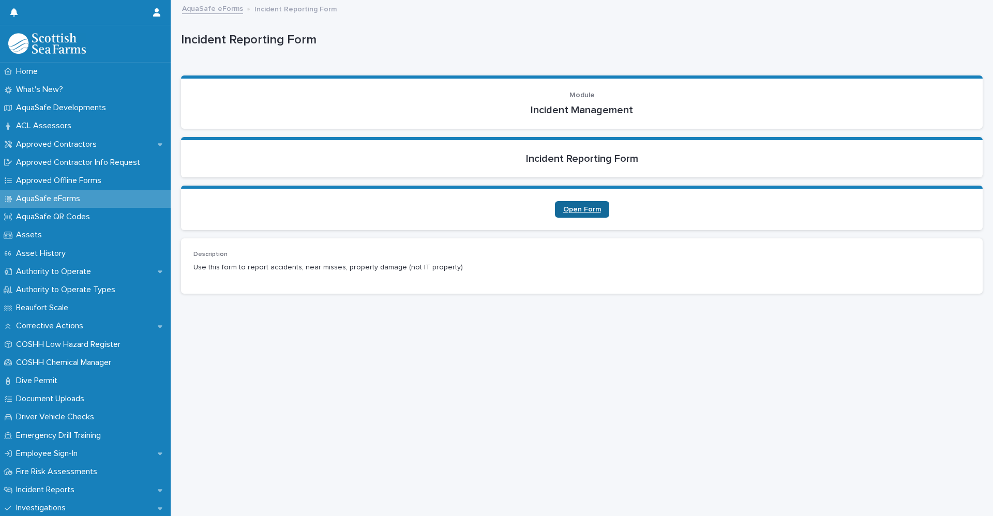
click at [555, 213] on link "Open Form" at bounding box center [582, 209] width 54 height 17
click at [580, 206] on span "Open Form" at bounding box center [582, 209] width 38 height 7
